Goal: Find specific page/section: Find specific page/section

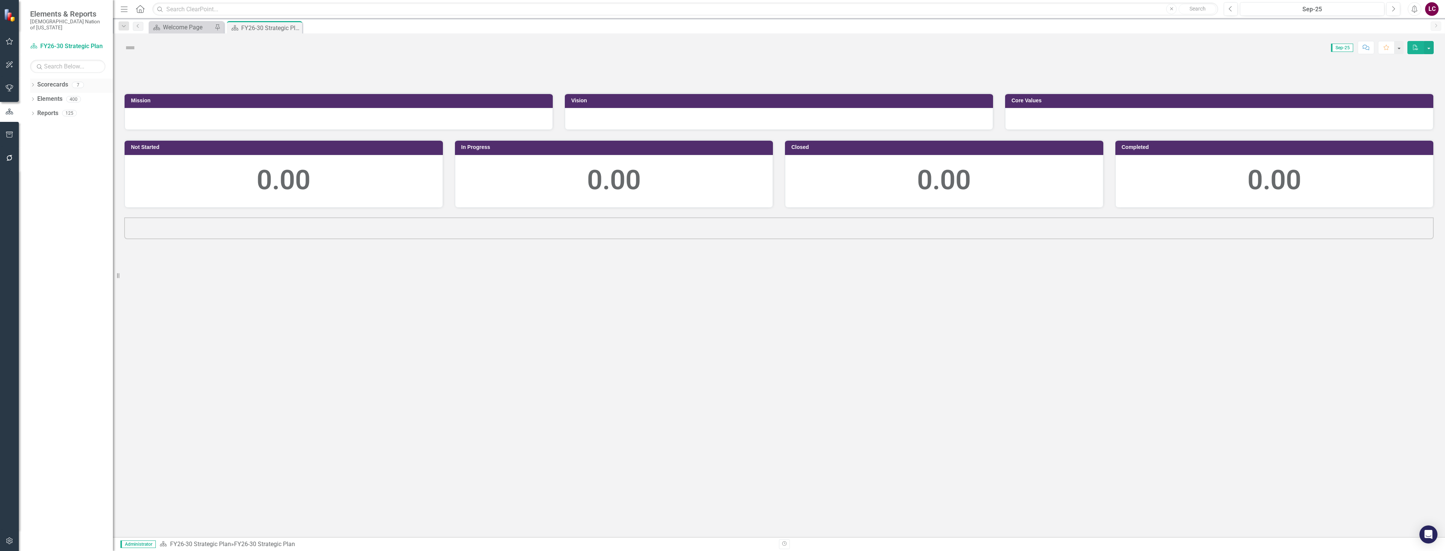
click at [32, 84] on icon "Dropdown" at bounding box center [32, 86] width 5 height 4
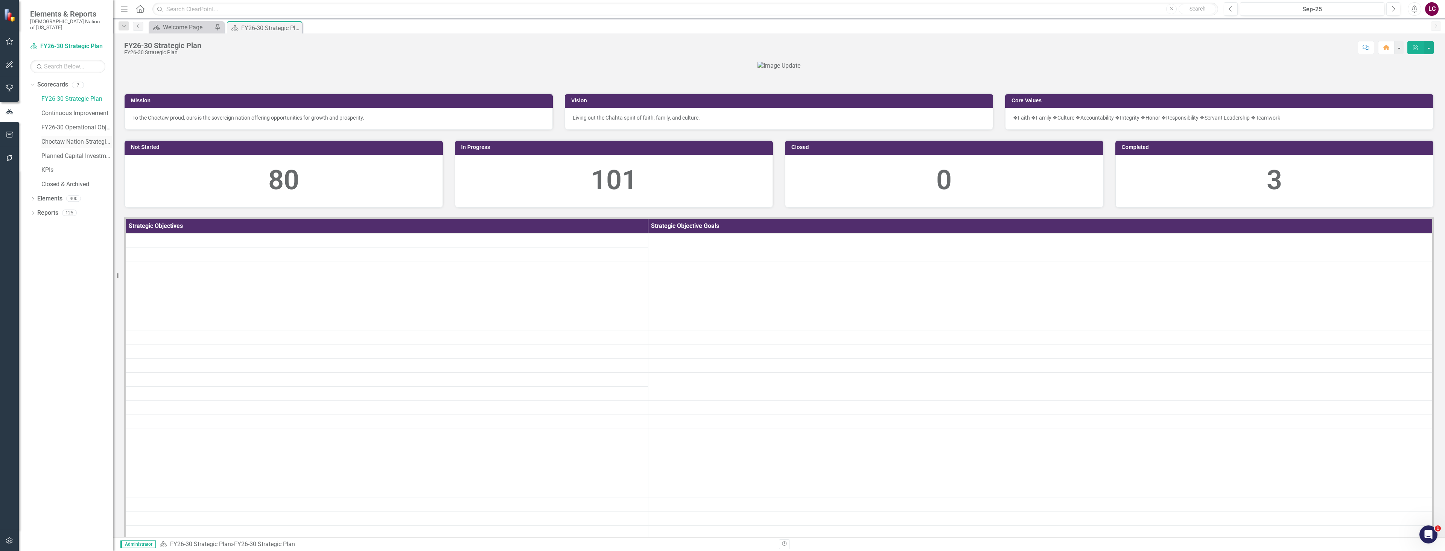
click at [55, 138] on link "Choctaw Nation Strategic Plan" at bounding box center [76, 142] width 71 height 9
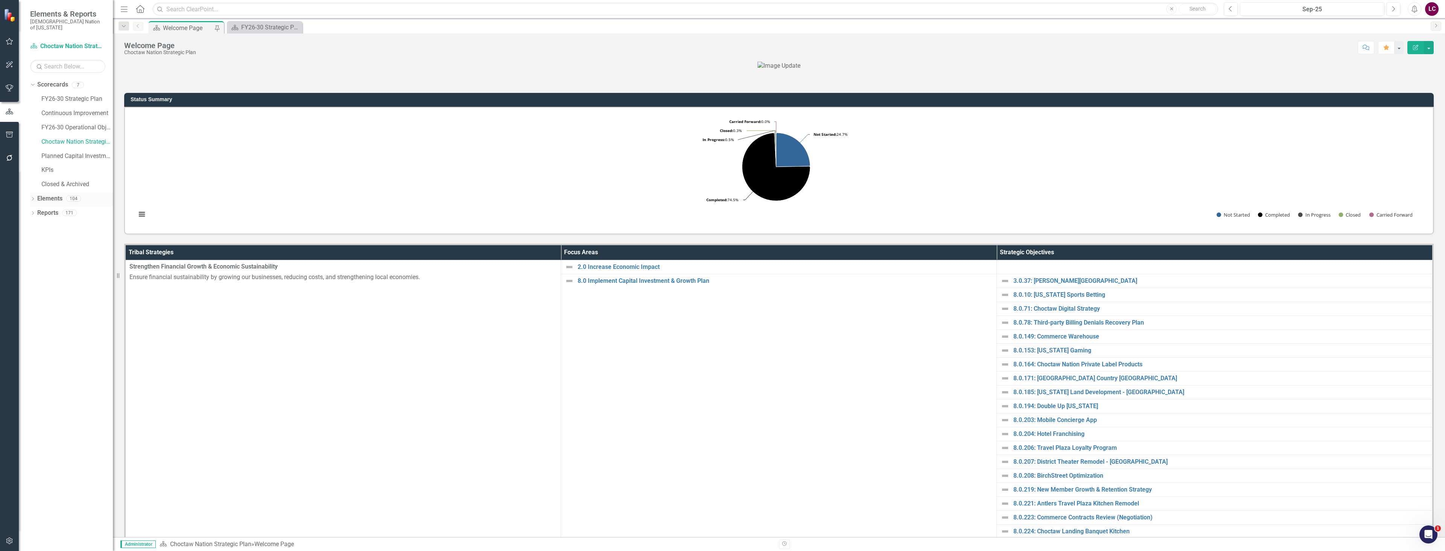
click at [55, 195] on link "Elements" at bounding box center [49, 199] width 25 height 9
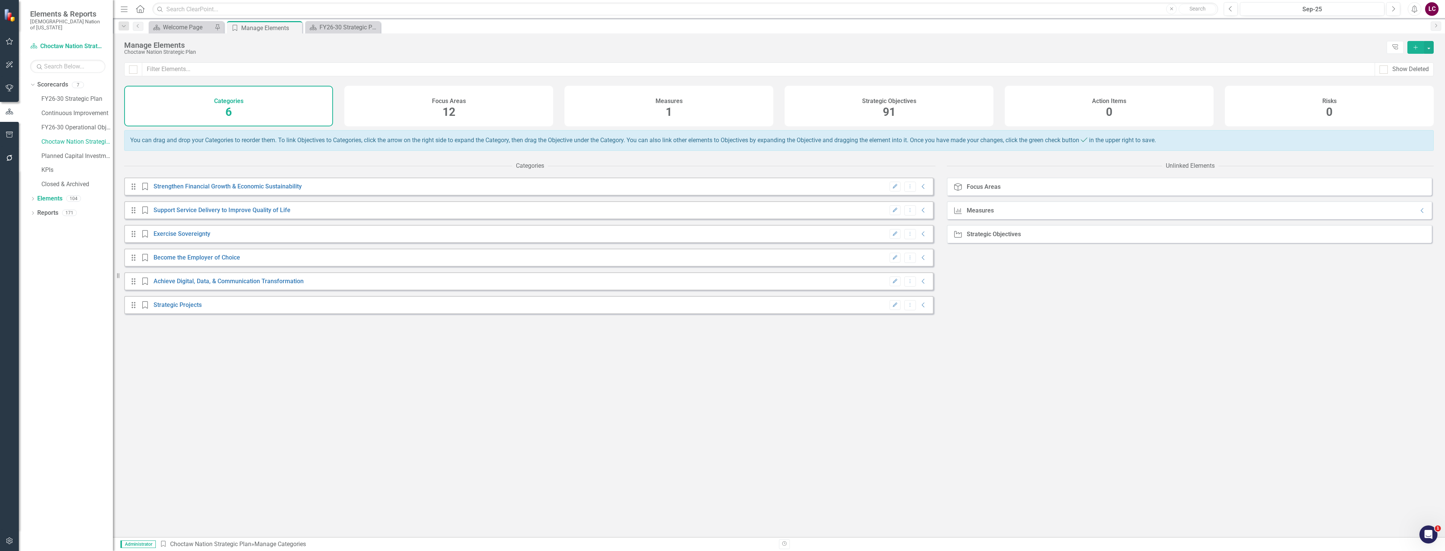
click at [883, 111] on span "91" at bounding box center [889, 111] width 13 height 13
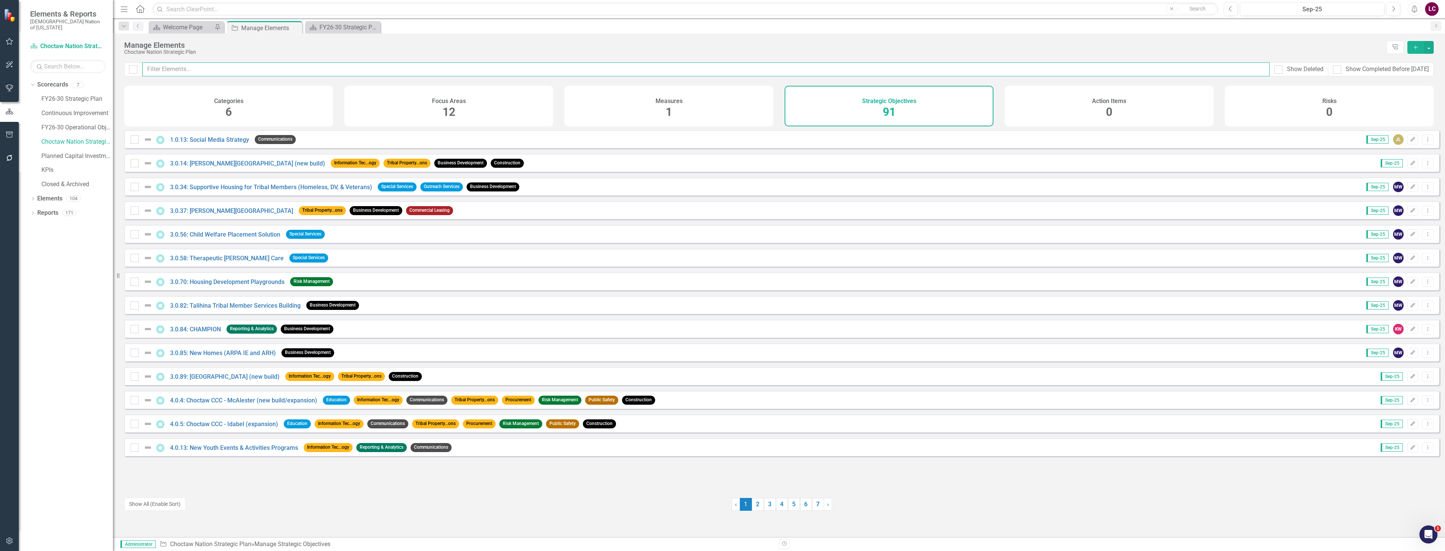
click at [431, 66] on input "text" at bounding box center [705, 69] width 1127 height 14
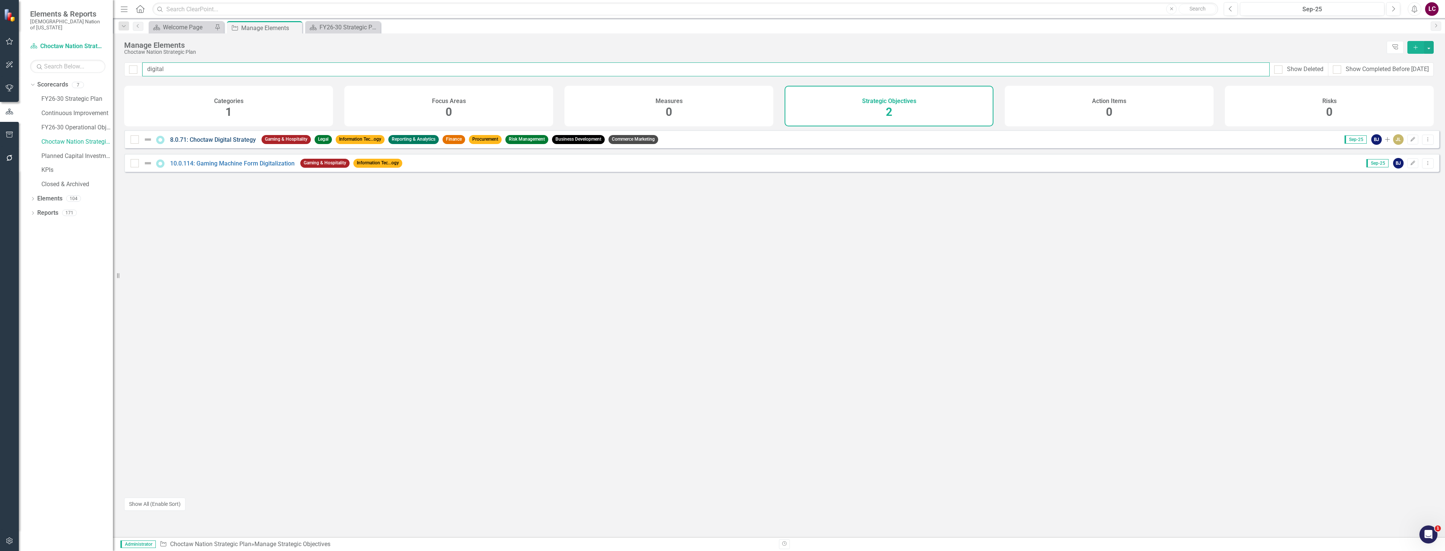
type input "digital"
click at [222, 143] on link "8.0.71: Choctaw Digital Strategy" at bounding box center [213, 139] width 86 height 7
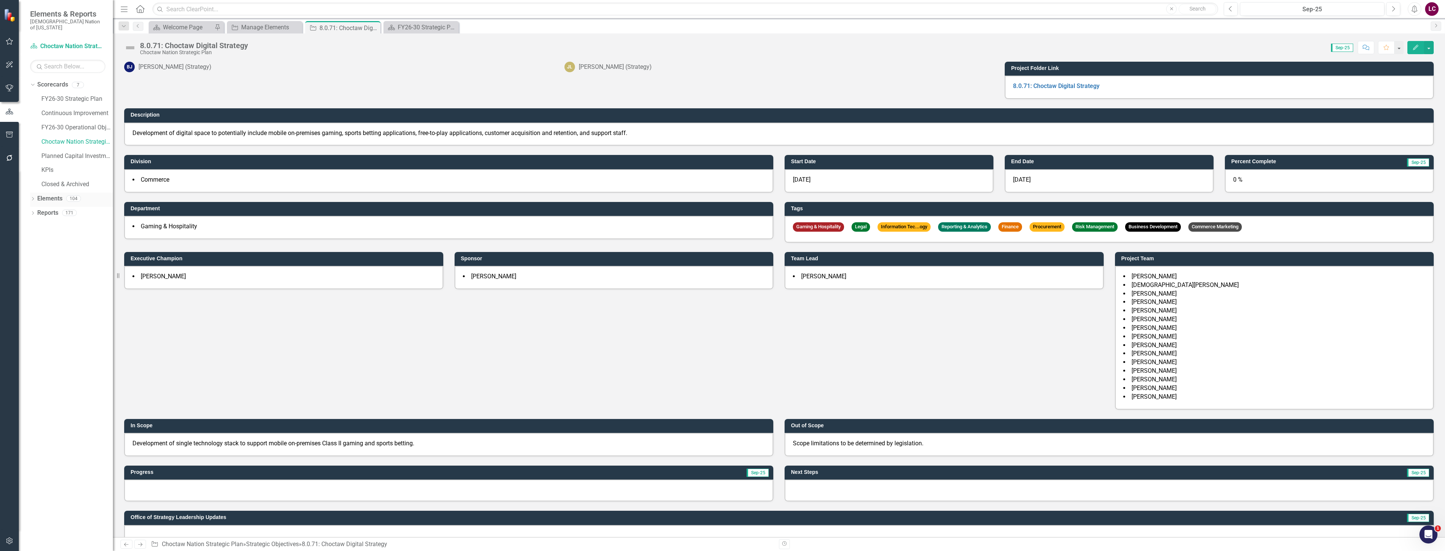
click at [50, 195] on link "Elements" at bounding box center [49, 199] width 25 height 9
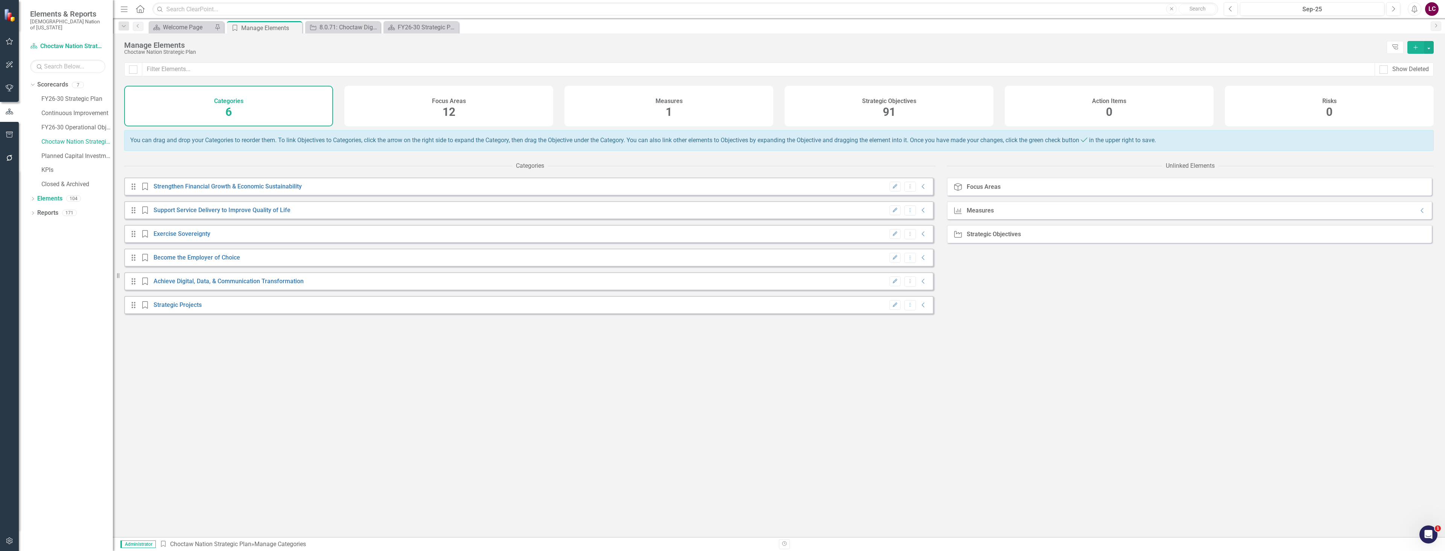
click at [889, 108] on span "91" at bounding box center [889, 111] width 13 height 13
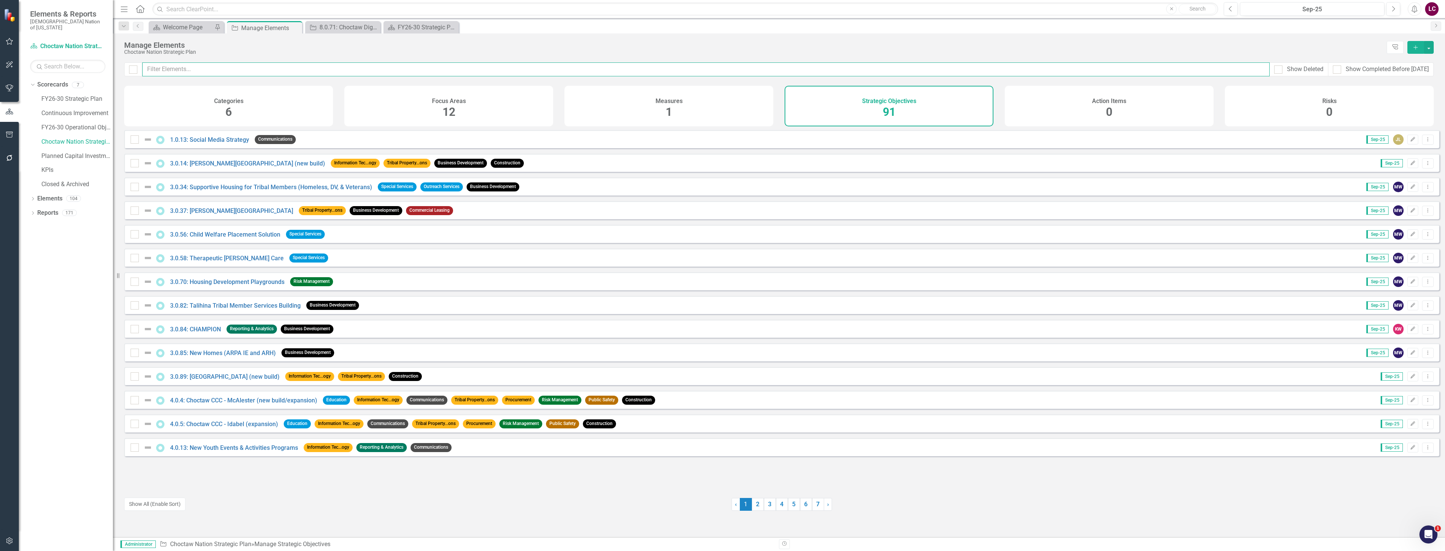
click at [739, 72] on input "text" at bounding box center [705, 69] width 1127 height 14
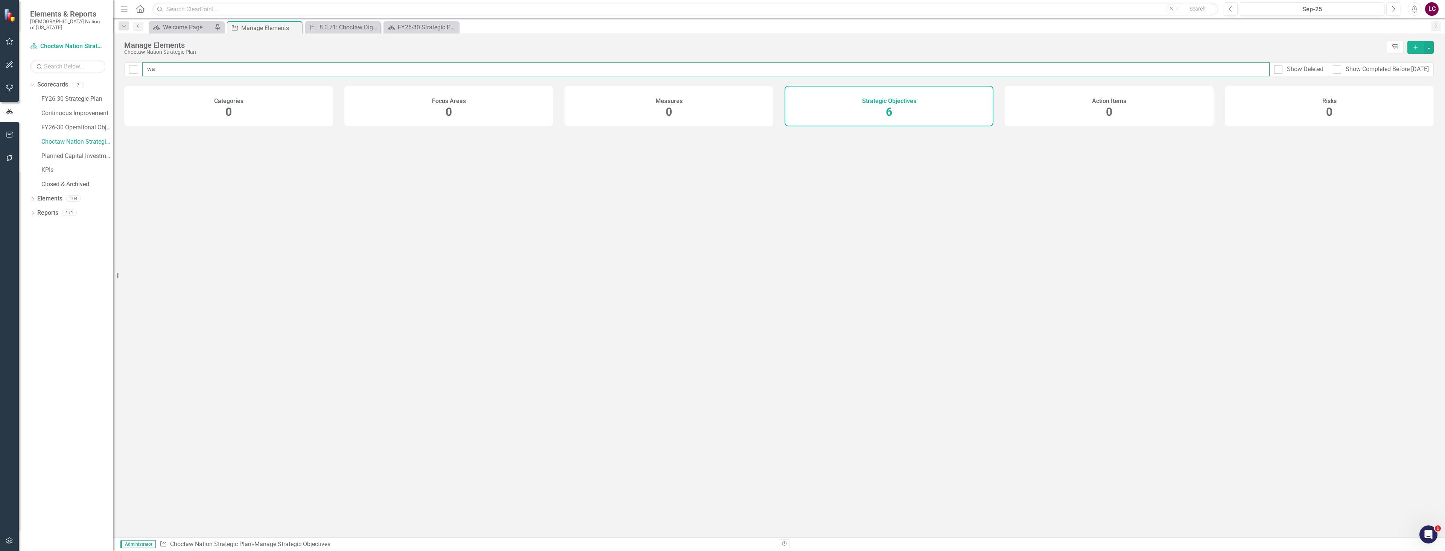
type input "w"
type input "mobi"
click at [1337, 73] on div at bounding box center [1337, 69] width 8 height 8
click at [1337, 70] on input "Show Completed Before [DATE]" at bounding box center [1335, 67] width 5 height 5
checkbox input "true"
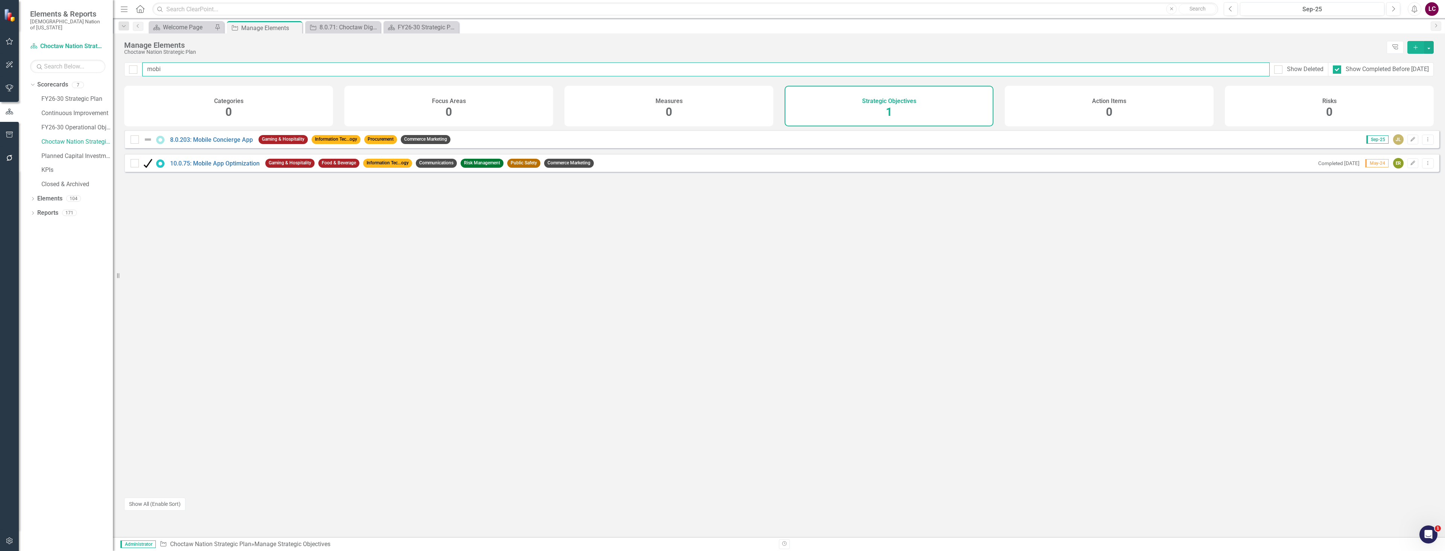
click at [383, 73] on input "mobi" at bounding box center [705, 69] width 1127 height 14
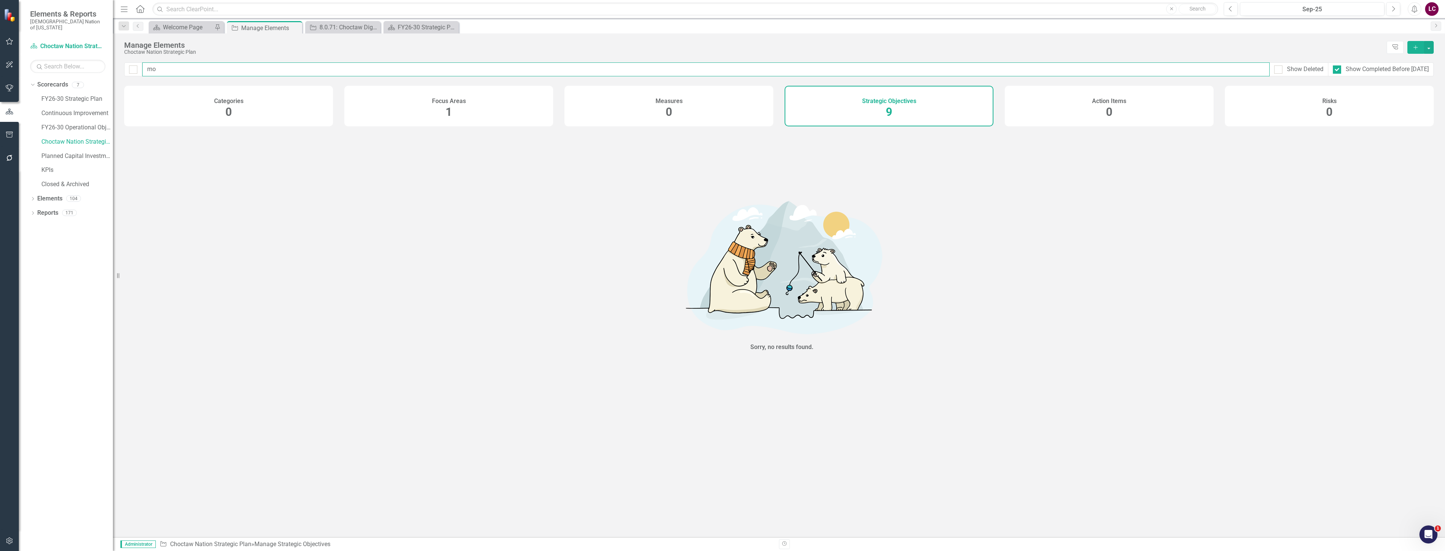
type input "m"
type input "wallet"
click at [1276, 72] on div at bounding box center [1278, 69] width 8 height 8
click at [1276, 70] on input "Show Deleted" at bounding box center [1276, 67] width 5 height 5
checkbox input "true"
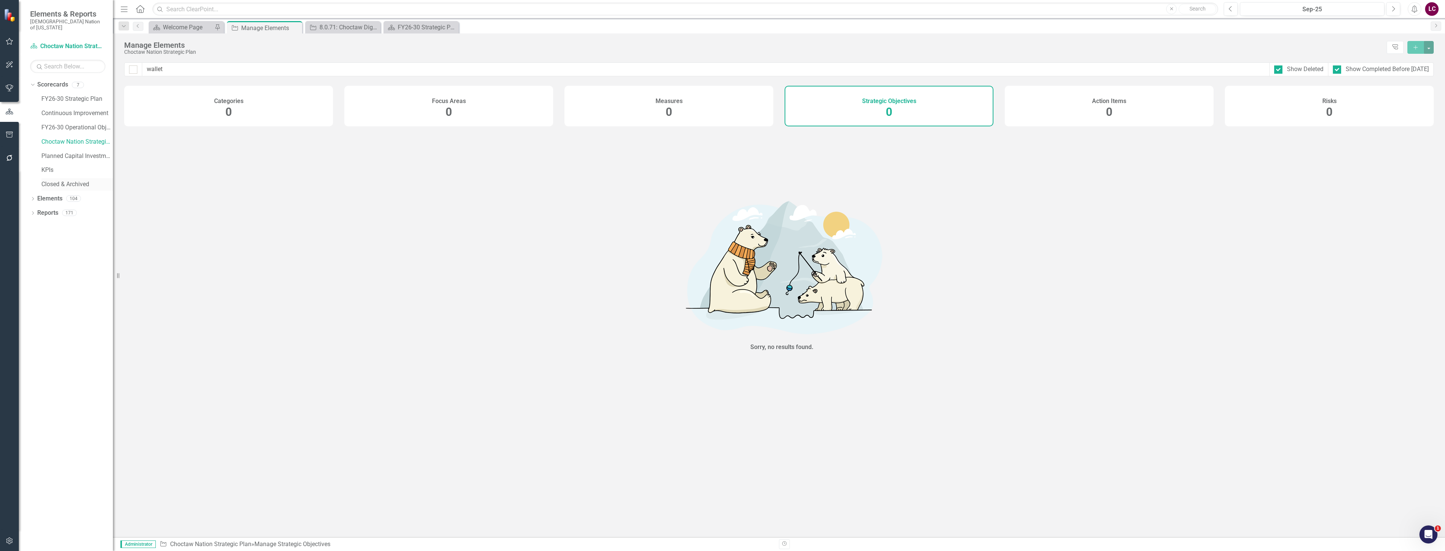
click at [64, 180] on link "Closed & Archived" at bounding box center [76, 184] width 71 height 9
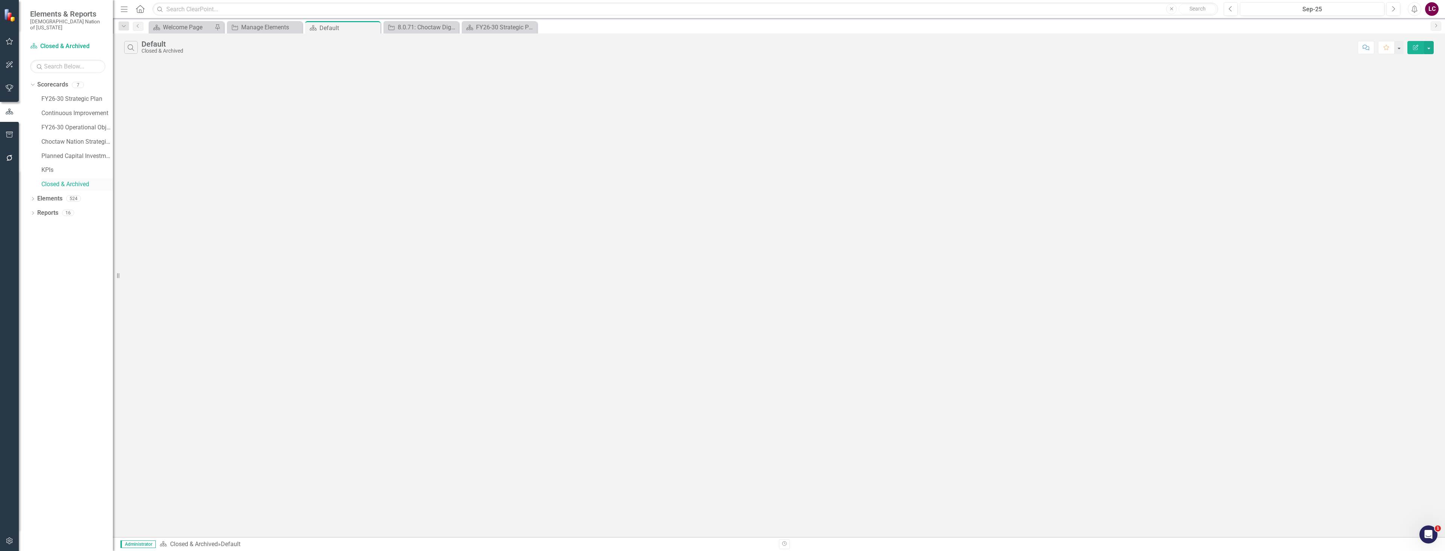
click at [62, 180] on link "Closed & Archived" at bounding box center [76, 184] width 71 height 9
click at [54, 180] on link "Closed & Archived" at bounding box center [76, 184] width 71 height 9
click at [50, 195] on link "Elements" at bounding box center [49, 199] width 25 height 9
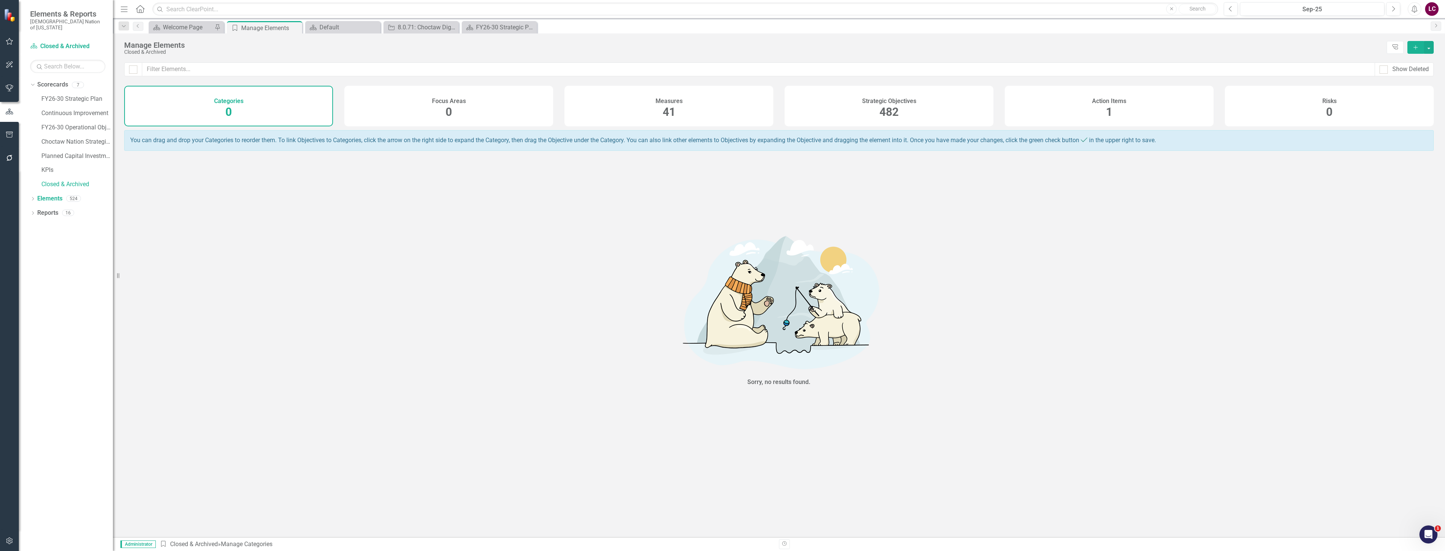
click at [879, 107] on span "482" at bounding box center [888, 111] width 19 height 13
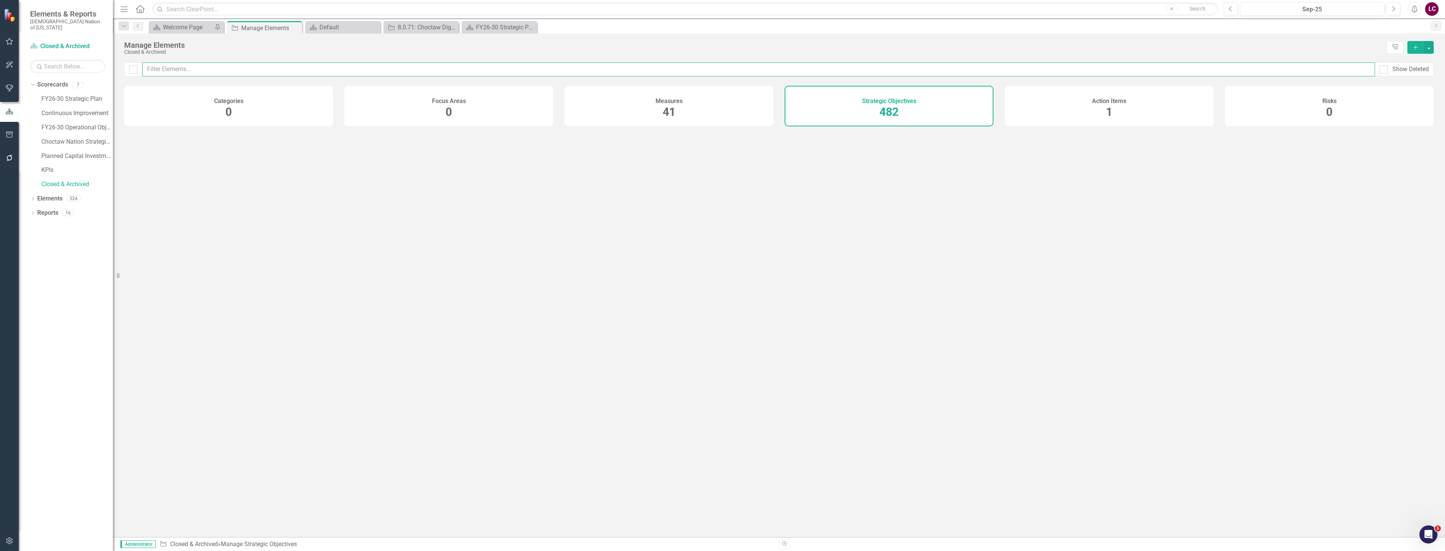
click at [869, 74] on input "text" at bounding box center [758, 69] width 1233 height 14
type input "digital wall"
click at [205, 143] on link "10.0.33: Digital Wallet" at bounding box center [199, 139] width 58 height 7
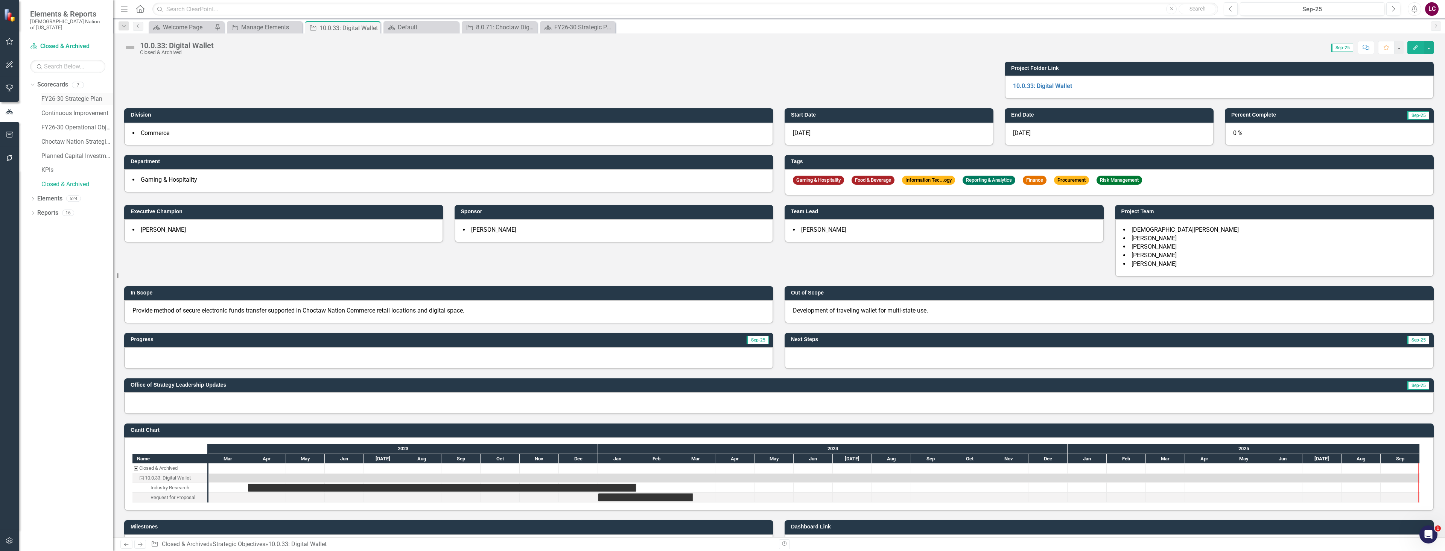
click at [64, 95] on link "FY26-30 Strategic Plan" at bounding box center [76, 99] width 71 height 9
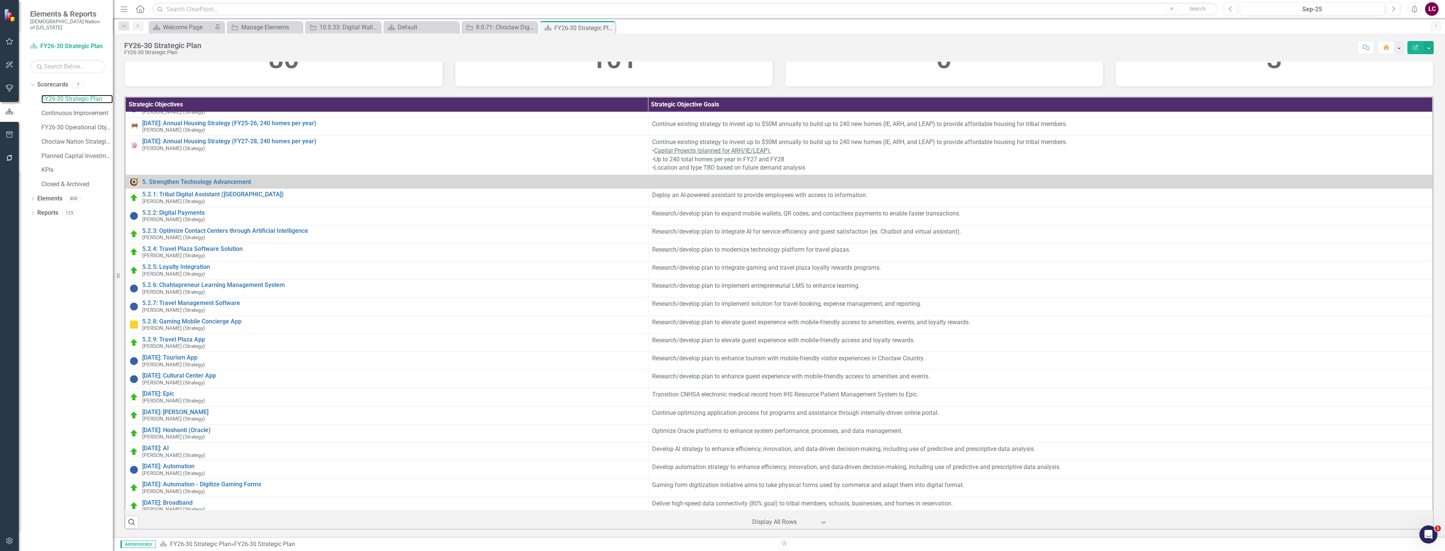
scroll to position [1580, 0]
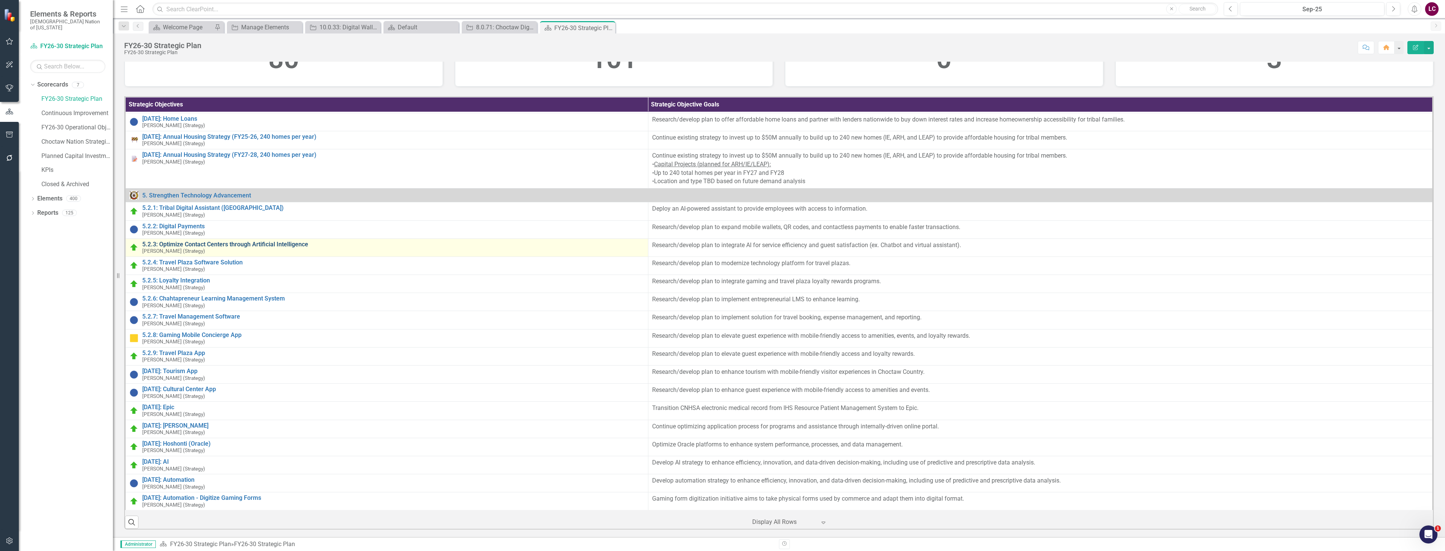
click at [282, 248] on link "5.2.3: Optimize Contact Centers through Artificial Intelligence" at bounding box center [393, 244] width 502 height 7
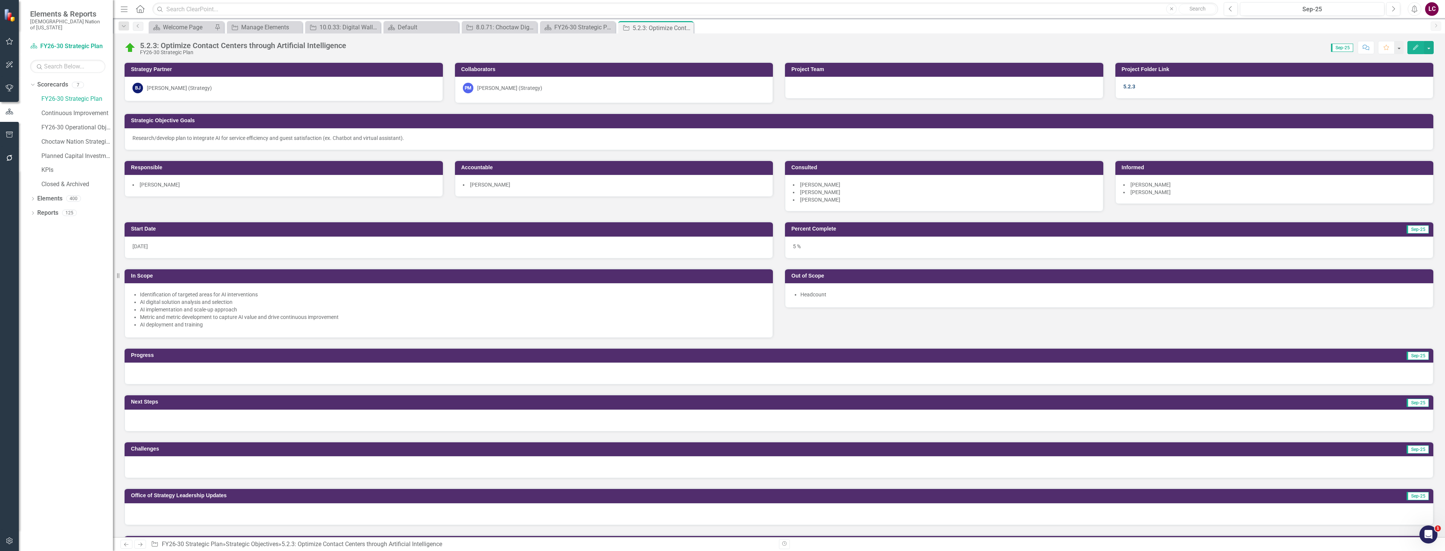
click at [1123, 87] on link "5.2.3" at bounding box center [1129, 87] width 12 height 6
